Goal: Find specific page/section: Find specific page/section

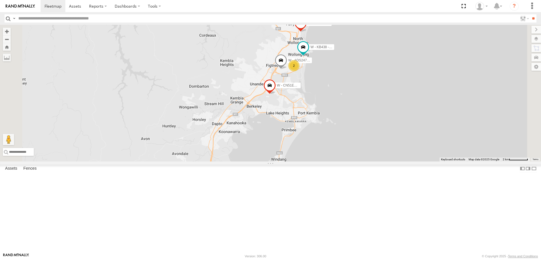
drag, startPoint x: 423, startPoint y: 159, endPoint x: 424, endPoint y: 176, distance: 16.6
click at [424, 161] on div "B - DG93WL - Josh Fahd C - DTL91S - Sal Tomas M - YHD61W - Joshua De Sensi W - …" at bounding box center [270, 93] width 541 height 137
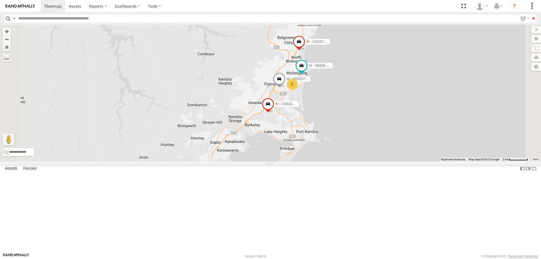
drag, startPoint x: 426, startPoint y: 132, endPoint x: 370, endPoint y: 156, distance: 60.7
click at [423, 149] on div "B - DG93WL - Josh Fahd C - DTL91S - Sal Tomas M - YHD61W - Joshua De Sensi W - …" at bounding box center [270, 93] width 541 height 137
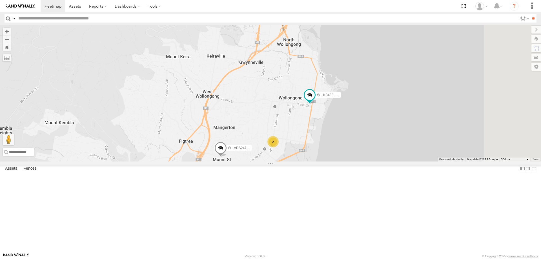
drag, startPoint x: 473, startPoint y: 119, endPoint x: 288, endPoint y: 72, distance: 190.4
click at [416, 161] on div "B - DG93WL - Josh Fahd C - DTL91S - Sal Tomas M - YHD61W - Joshua De Sensi W - …" at bounding box center [270, 93] width 541 height 137
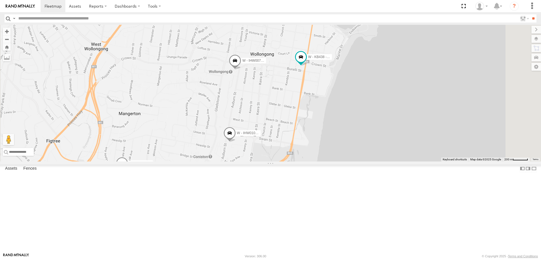
drag, startPoint x: 366, startPoint y: 152, endPoint x: 366, endPoint y: 103, distance: 49.9
click at [366, 103] on div "W - IHW007 - Paul Whatman W - ADS247 - Nassir Hull W - KB438 - Navarone Darjani…" at bounding box center [270, 93] width 541 height 137
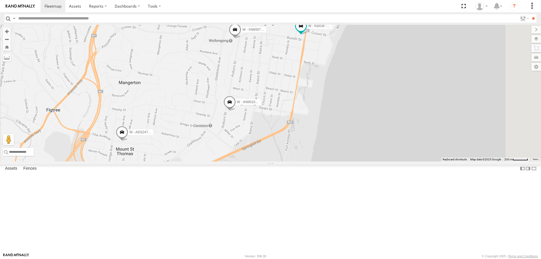
drag, startPoint x: 337, startPoint y: 96, endPoint x: 337, endPoint y: 116, distance: 19.7
click at [337, 116] on div "W - IHW007 - Paul Whatman W - ADS247 - Nassir Hull W - KB438 - Navarone Darjani…" at bounding box center [270, 93] width 541 height 137
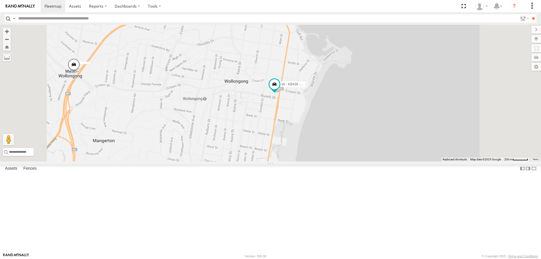
drag, startPoint x: 277, startPoint y: 195, endPoint x: 281, endPoint y: 171, distance: 24.3
click at [303, 153] on div "W - ADS247 - Nassir Hull W - KB438 - Navarone Darjani" at bounding box center [270, 93] width 541 height 137
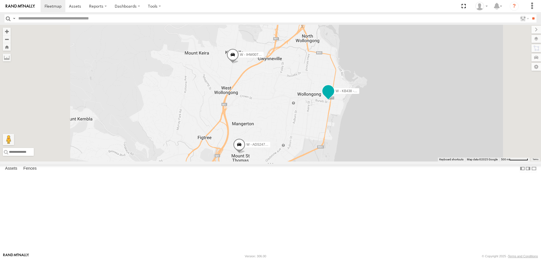
click at [333, 96] on span at bounding box center [328, 91] width 10 height 10
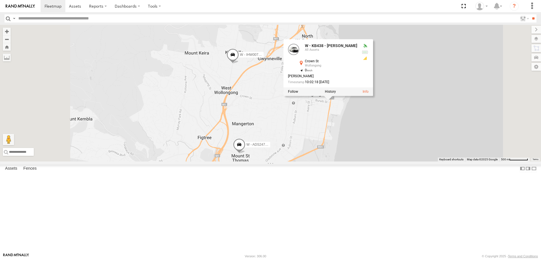
click at [336, 94] on label at bounding box center [330, 92] width 11 height 4
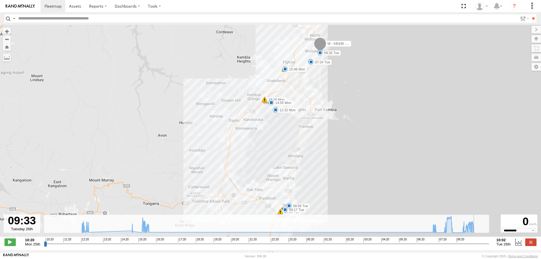
drag, startPoint x: 45, startPoint y: 247, endPoint x: 478, endPoint y: 244, distance: 432.8
type input "**********"
click at [478, 244] on input "range" at bounding box center [266, 243] width 445 height 5
click at [76, 7] on span at bounding box center [75, 5] width 12 height 5
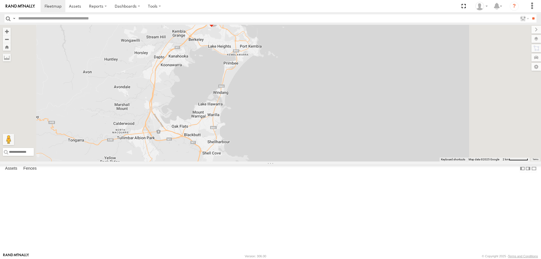
drag, startPoint x: 360, startPoint y: 120, endPoint x: 325, endPoint y: 228, distance: 113.4
click at [325, 161] on div "B - DG93WL - Josh Fahd C - FFZ14X- Ethan Hicks W - IHW009 - Geoff Cooper S - BB…" at bounding box center [270, 93] width 541 height 137
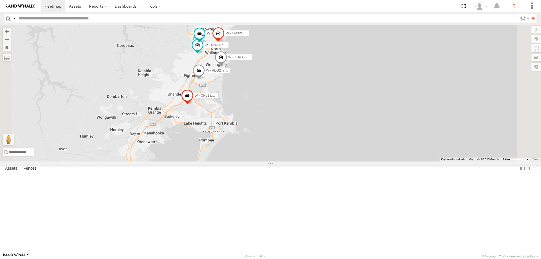
drag, startPoint x: 353, startPoint y: 146, endPoint x: 314, endPoint y: 165, distance: 43.5
click at [340, 161] on div "B - DG93WL - Josh Fahd C - FFZ14X- Ethan Hicks W - IHW009 - Geoff Cooper S - BB…" at bounding box center [270, 93] width 541 height 137
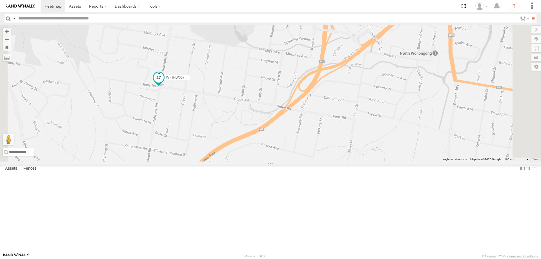
click at [164, 83] on span at bounding box center [159, 77] width 10 height 10
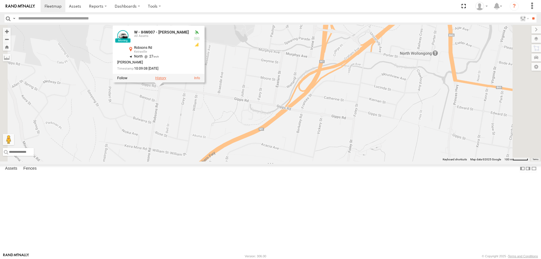
click at [166, 80] on label at bounding box center [160, 78] width 11 height 4
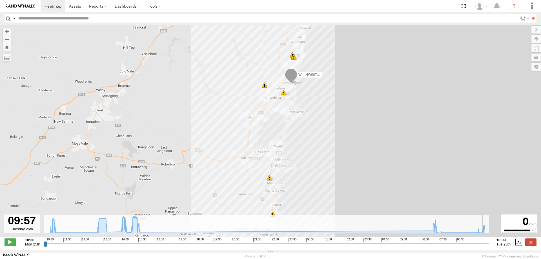
drag, startPoint x: 45, startPoint y: 247, endPoint x: 484, endPoint y: 249, distance: 438.4
click at [484, 246] on input "range" at bounding box center [266, 243] width 445 height 5
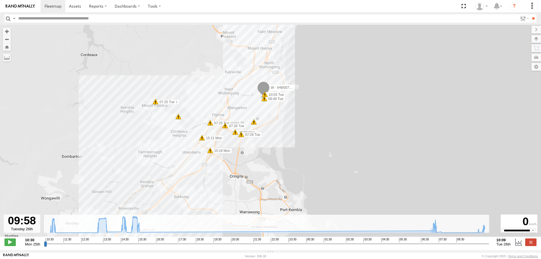
drag, startPoint x: 334, startPoint y: 127, endPoint x: 307, endPoint y: 142, distance: 30.9
click at [311, 143] on div "W - IHW007 - Paul Whatman 10:38 Mon 10:39 Mon 10:39 Mon 10:50 Mon 5 15:19 Mon 1…" at bounding box center [270, 134] width 541 height 218
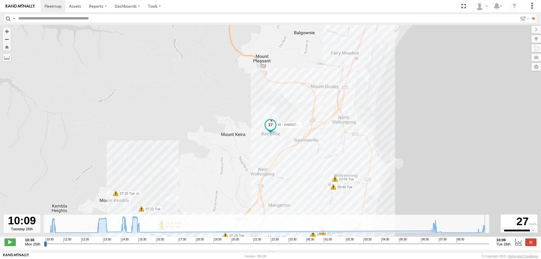
drag, startPoint x: 484, startPoint y: 245, endPoint x: 488, endPoint y: 246, distance: 3.7
type input "**********"
click at [488, 246] on input "range" at bounding box center [266, 243] width 445 height 5
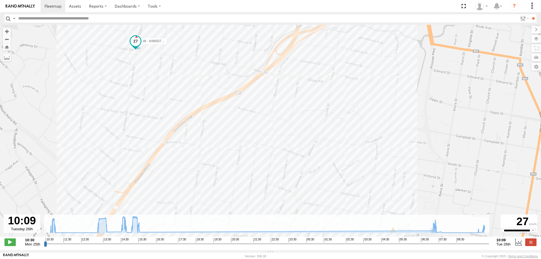
drag, startPoint x: 147, startPoint y: 158, endPoint x: 158, endPoint y: 195, distance: 39.1
click at [158, 195] on div "W - IHW007 - Paul Whatman 10:38 Mon 10:39 Mon 10:39 Mon 10:50 Mon 15:19 Mon 15:…" at bounding box center [270, 134] width 541 height 218
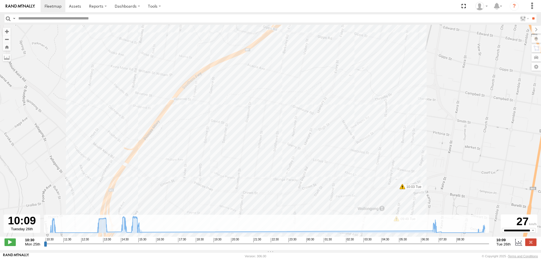
drag, startPoint x: 174, startPoint y: 195, endPoint x: 184, endPoint y: 151, distance: 44.9
click at [184, 151] on div "W - IHW007 - Paul Whatman 10:38 Mon 10:39 Mon 10:39 Mon 10:50 Mon 15:19 Mon 15:…" at bounding box center [270, 134] width 541 height 218
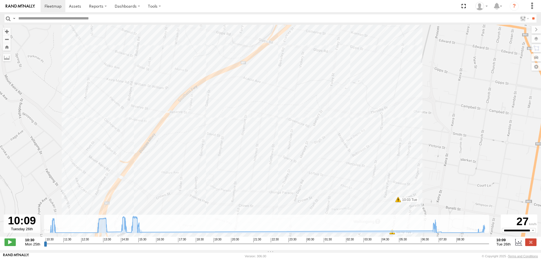
drag, startPoint x: 174, startPoint y: 136, endPoint x: 171, endPoint y: 206, distance: 69.7
click at [171, 208] on div "W - IHW007 - Paul Whatman 10:38 Mon 10:39 Mon 10:39 Mon 10:50 Mon 15:19 Mon 15:…" at bounding box center [270, 134] width 541 height 218
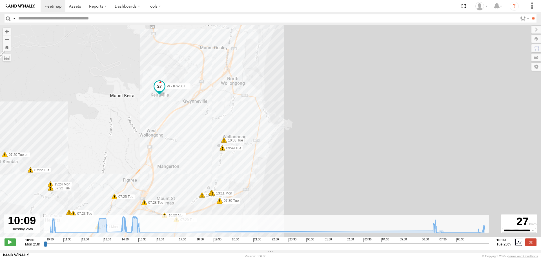
drag, startPoint x: 486, startPoint y: 246, endPoint x: 491, endPoint y: 243, distance: 5.8
click at [489, 245] on input "range" at bounding box center [266, 243] width 445 height 5
click at [77, 6] on span at bounding box center [75, 5] width 12 height 5
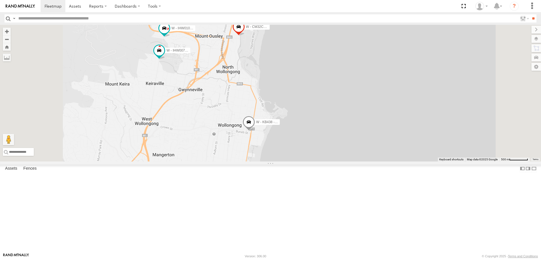
drag, startPoint x: 248, startPoint y: 79, endPoint x: 248, endPoint y: 150, distance: 71.6
click at [248, 150] on div "B - DG93WL - Josh Fahd C - DTL91S - Sal Tomas S - DND95Q - Matthew Cirjak W - I…" at bounding box center [270, 93] width 541 height 137
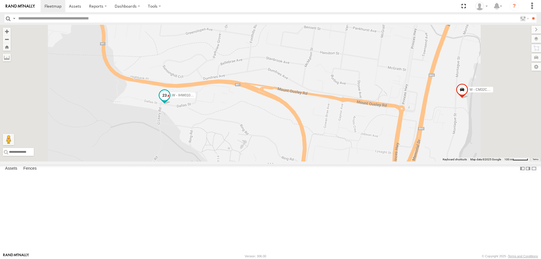
click at [170, 100] on span at bounding box center [164, 95] width 10 height 10
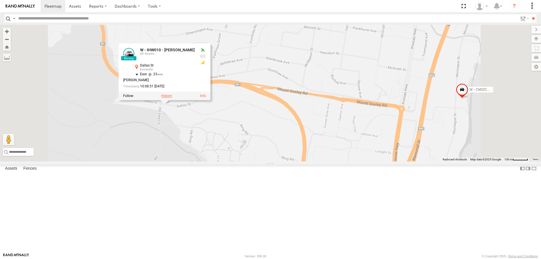
click at [172, 98] on label at bounding box center [166, 96] width 11 height 4
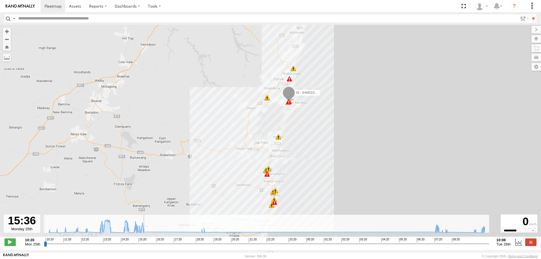
drag, startPoint x: 45, startPoint y: 247, endPoint x: 143, endPoint y: 238, distance: 98.2
click at [143, 241] on input "range" at bounding box center [266, 243] width 445 height 5
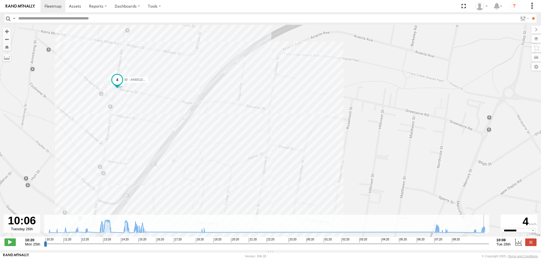
drag, startPoint x: 142, startPoint y: 248, endPoint x: 486, endPoint y: 245, distance: 344.6
click at [486, 245] on input "range" at bounding box center [266, 243] width 445 height 5
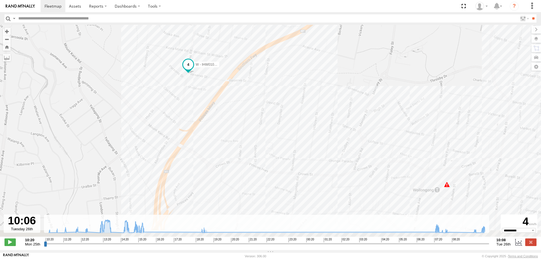
drag, startPoint x: 288, startPoint y: 133, endPoint x: 280, endPoint y: 110, distance: 24.1
click at [280, 110] on div "W - IHW010 - Scott Carey 13:40 Mon 13:42 Mon 14:27 Mon 14:29 Mon 14:32 Mon 14:4…" at bounding box center [270, 134] width 541 height 218
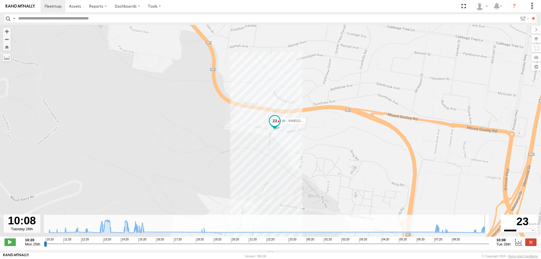
drag, startPoint x: 487, startPoint y: 246, endPoint x: 490, endPoint y: 246, distance: 3.1
type input "**********"
click at [489, 246] on input "range" at bounding box center [266, 243] width 445 height 5
click at [72, 6] on span at bounding box center [75, 5] width 12 height 5
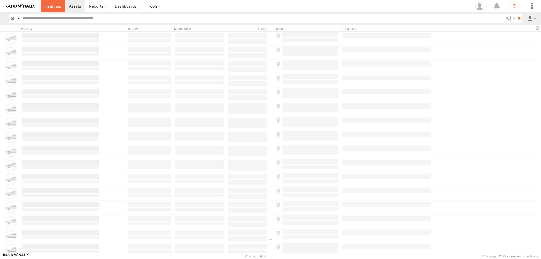
click at [51, 5] on span at bounding box center [53, 5] width 17 height 5
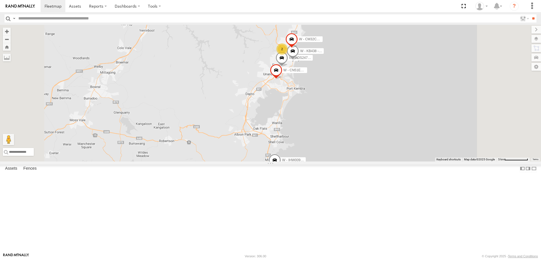
drag, startPoint x: 402, startPoint y: 154, endPoint x: 398, endPoint y: 155, distance: 4.2
click at [401, 157] on div "B - DG93WL - [PERSON_NAME] C - DTL91S - [PERSON_NAME] M - YHD61W - [PERSON_NAME…" at bounding box center [270, 93] width 541 height 137
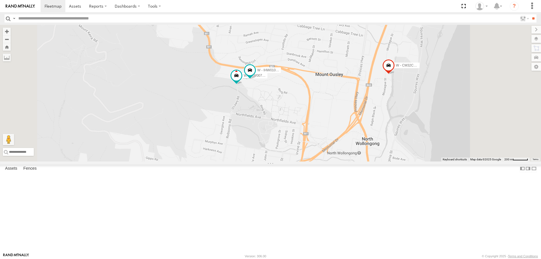
drag, startPoint x: 401, startPoint y: 135, endPoint x: 394, endPoint y: 154, distance: 20.6
click at [394, 154] on div "B - DG93WL - [PERSON_NAME] C - DTL91S - [PERSON_NAME] M - YHD61W - [PERSON_NAME…" at bounding box center [270, 93] width 541 height 137
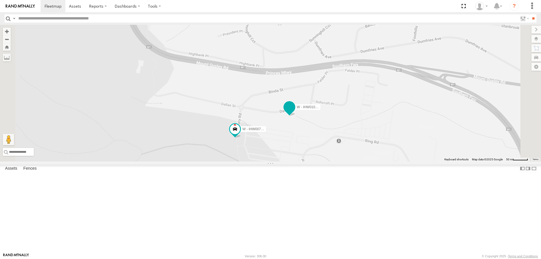
click at [294, 112] on span at bounding box center [289, 107] width 10 height 10
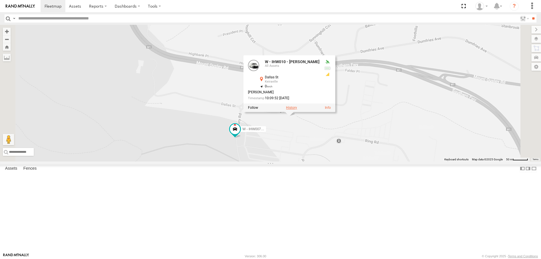
click at [297, 110] on label at bounding box center [291, 108] width 11 height 4
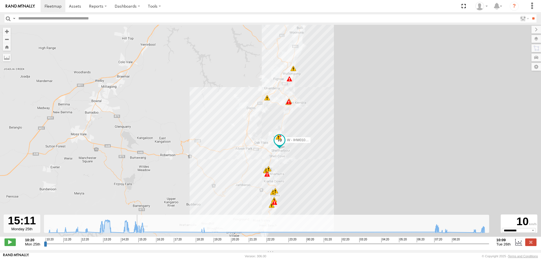
drag, startPoint x: 45, startPoint y: 247, endPoint x: 135, endPoint y: 252, distance: 90.3
click at [135, 246] on input "range" at bounding box center [266, 243] width 445 height 5
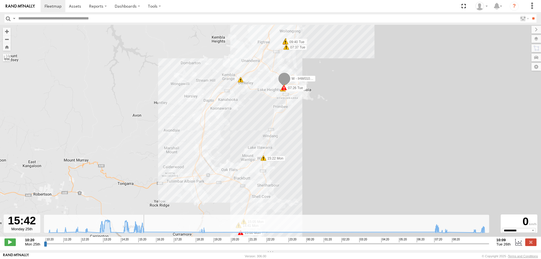
drag, startPoint x: 135, startPoint y: 247, endPoint x: 181, endPoint y: 224, distance: 51.0
click at [145, 246] on input "range" at bounding box center [266, 243] width 445 height 5
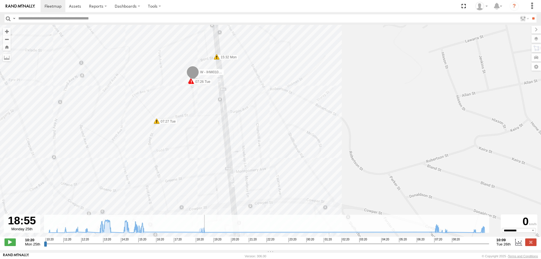
drag, startPoint x: 145, startPoint y: 245, endPoint x: 204, endPoint y: 248, distance: 59.8
type input "**********"
click at [204, 246] on input "range" at bounding box center [266, 243] width 445 height 5
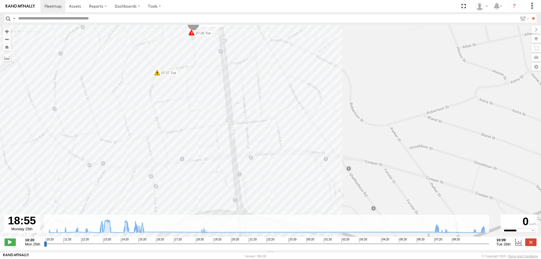
drag, startPoint x: 264, startPoint y: 199, endPoint x: 264, endPoint y: 157, distance: 41.7
click at [264, 157] on div "W - IHW010 - Scott Carey 13:40 Mon 13:42 Mon 14:27 Mon 14:29 Mon 14:32 Mon 14:4…" at bounding box center [270, 134] width 541 height 218
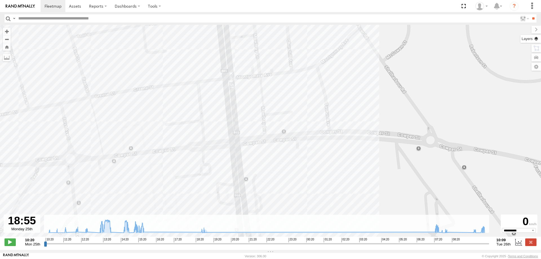
click at [536, 38] on label at bounding box center [530, 39] width 21 height 8
click at [0, 0] on label at bounding box center [0, 0] width 0 height 0
click at [0, 0] on span "Satellite" at bounding box center [0, 0] width 0 height 0
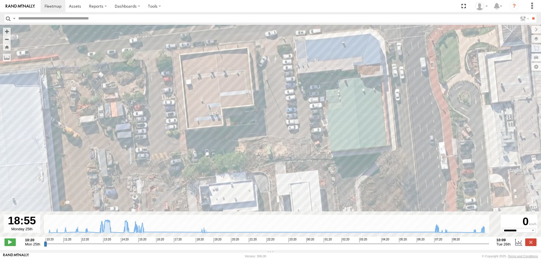
drag, startPoint x: 276, startPoint y: 190, endPoint x: 257, endPoint y: 116, distance: 76.3
click at [257, 116] on div "W - IHW010 - Scott Carey 13:40 Mon 13:42 Mon 14:27 Mon 14:29 Mon 14:32 Mon 14:4…" at bounding box center [270, 134] width 541 height 218
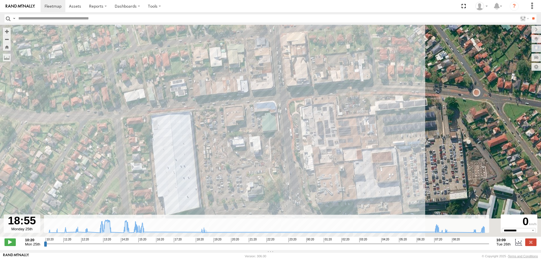
drag, startPoint x: 256, startPoint y: 159, endPoint x: 248, endPoint y: 140, distance: 20.1
click at [248, 140] on div "W - IHW010 - Scott Carey 13:40 Mon 13:42 Mon 14:27 Mon 14:29 Mon 14:32 Mon 14:4…" at bounding box center [270, 134] width 541 height 218
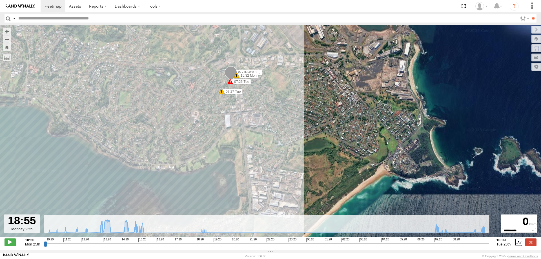
click at [0, 0] on span "Roadmap" at bounding box center [0, 0] width 0 height 0
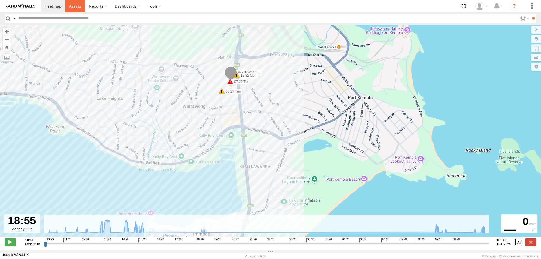
drag, startPoint x: 76, startPoint y: 7, endPoint x: 55, endPoint y: 7, distance: 20.6
click at [76, 7] on span at bounding box center [75, 5] width 12 height 5
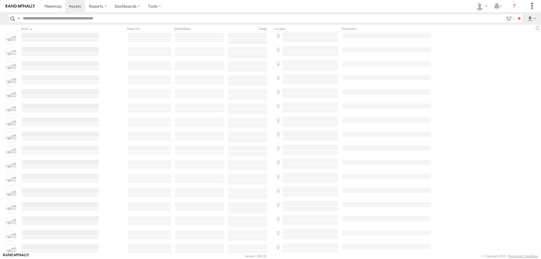
click at [48, 6] on span at bounding box center [53, 5] width 17 height 5
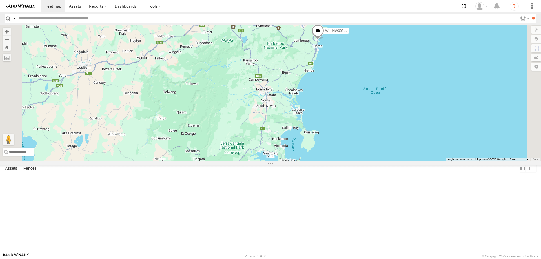
drag, startPoint x: 407, startPoint y: 99, endPoint x: 410, endPoint y: 124, distance: 25.8
click at [410, 124] on div "B - DG93WL - [PERSON_NAME] W - IHW009 - [PERSON_NAME] YHD56C - [PERSON_NAME] W …" at bounding box center [270, 93] width 541 height 137
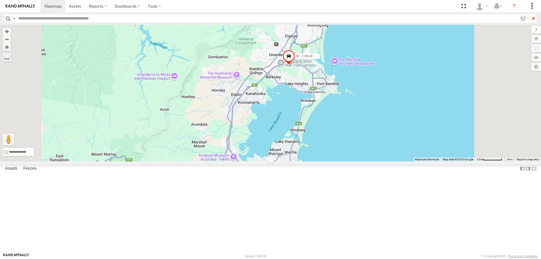
drag, startPoint x: 437, startPoint y: 78, endPoint x: 437, endPoint y: 109, distance: 31.0
click at [437, 109] on div "B - DG93WL - [PERSON_NAME] W - IHW009 - [PERSON_NAME] YHD56C - [PERSON_NAME] W …" at bounding box center [270, 93] width 541 height 137
